Goal: Task Accomplishment & Management: Use online tool/utility

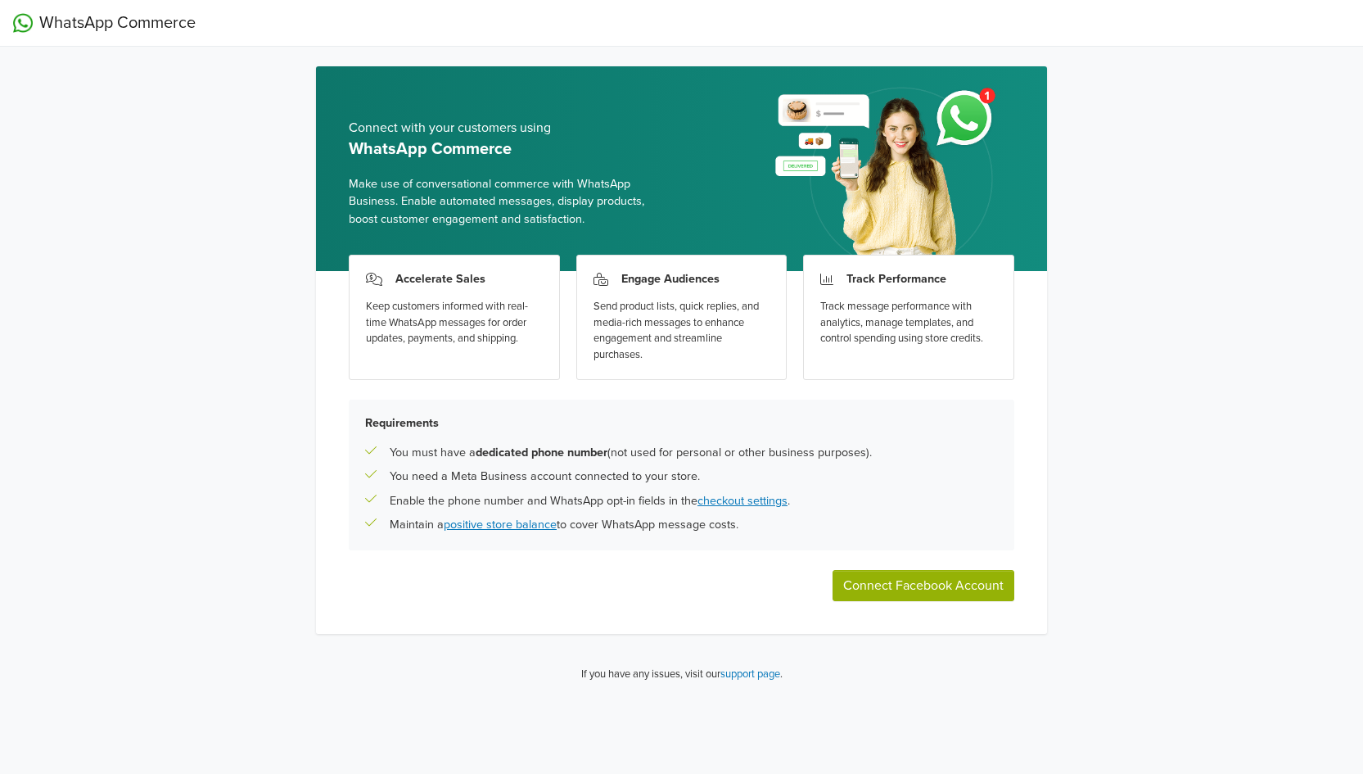
click at [881, 585] on button "Connect Facebook Account" at bounding box center [924, 585] width 182 height 31
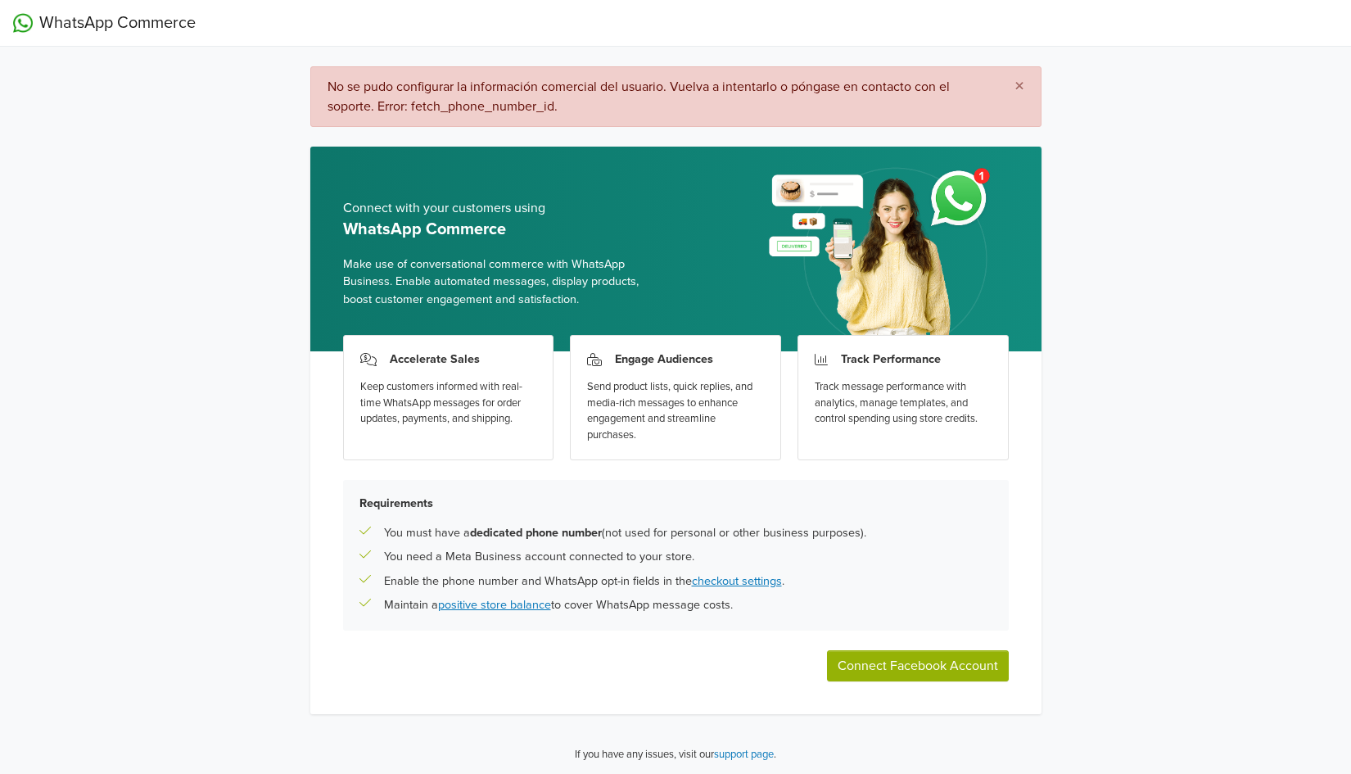
click at [922, 663] on button "Connect Facebook Account" at bounding box center [918, 665] width 182 height 31
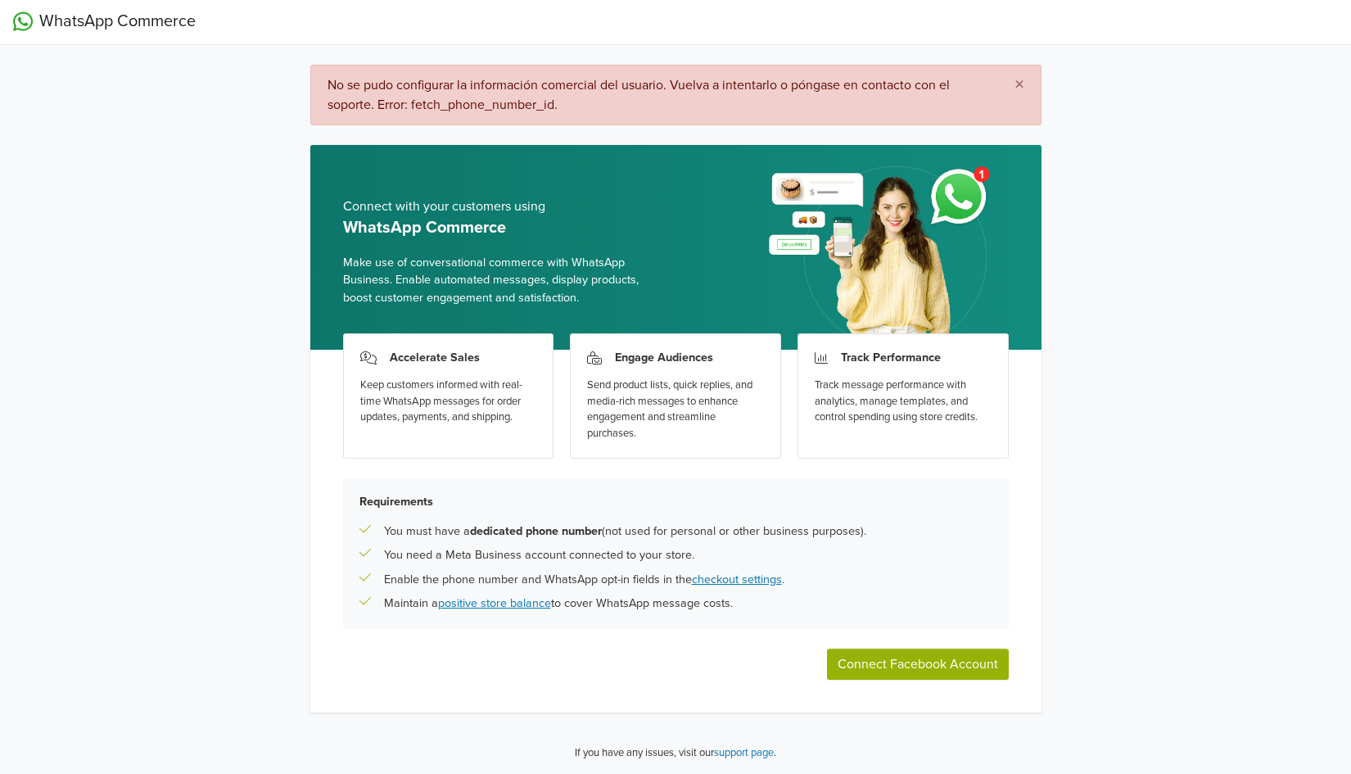
scroll to position [2, 0]
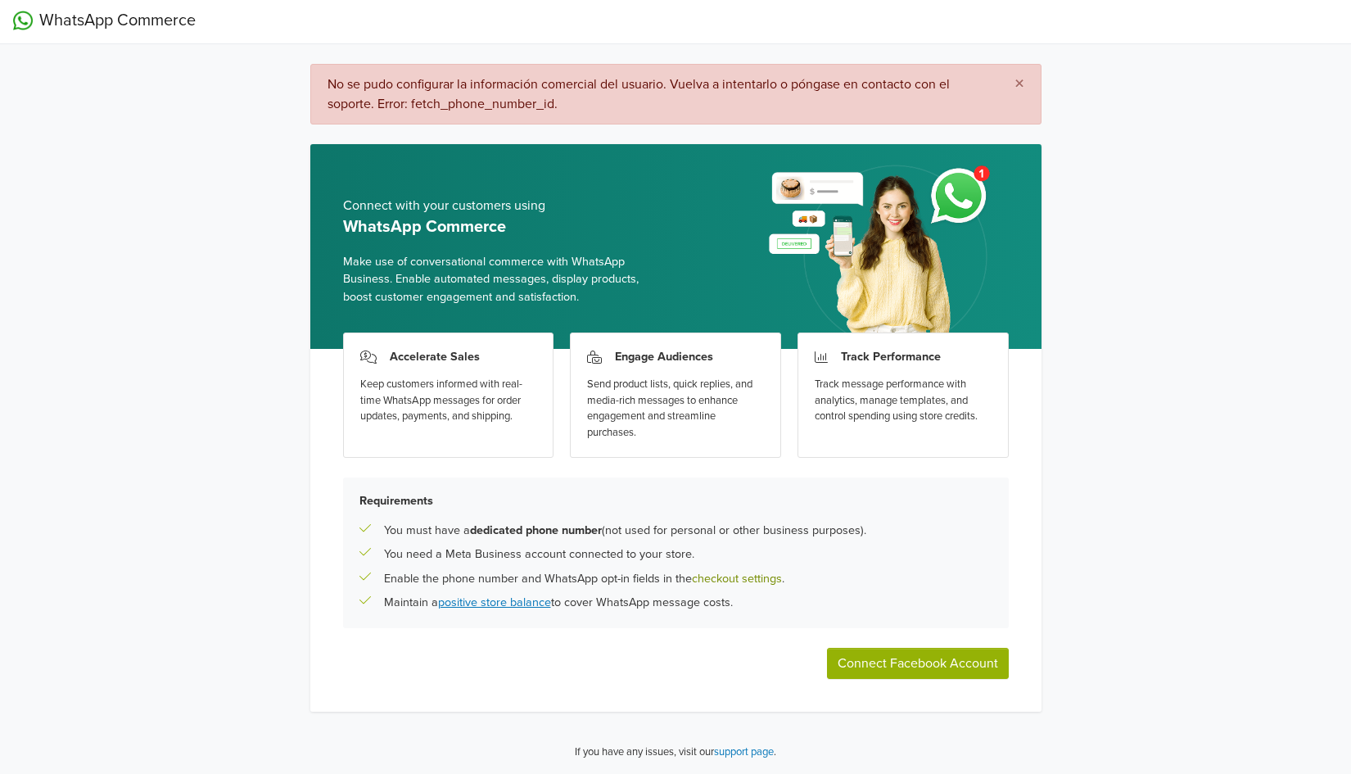
click at [734, 579] on link "checkout settings" at bounding box center [737, 579] width 90 height 14
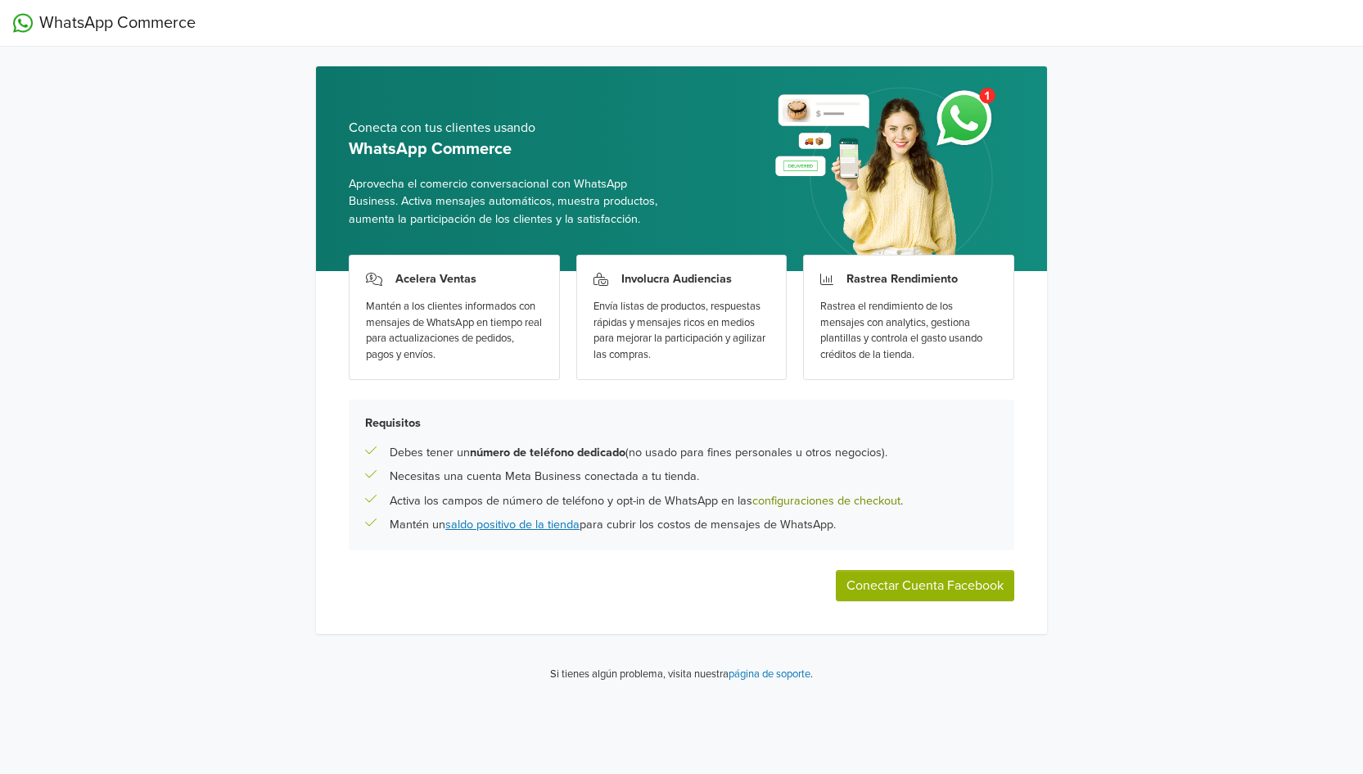
click at [814, 495] on link "configuraciones de checkout" at bounding box center [826, 501] width 148 height 14
click at [892, 581] on button "Conectar Cuenta Facebook" at bounding box center [925, 585] width 178 height 31
